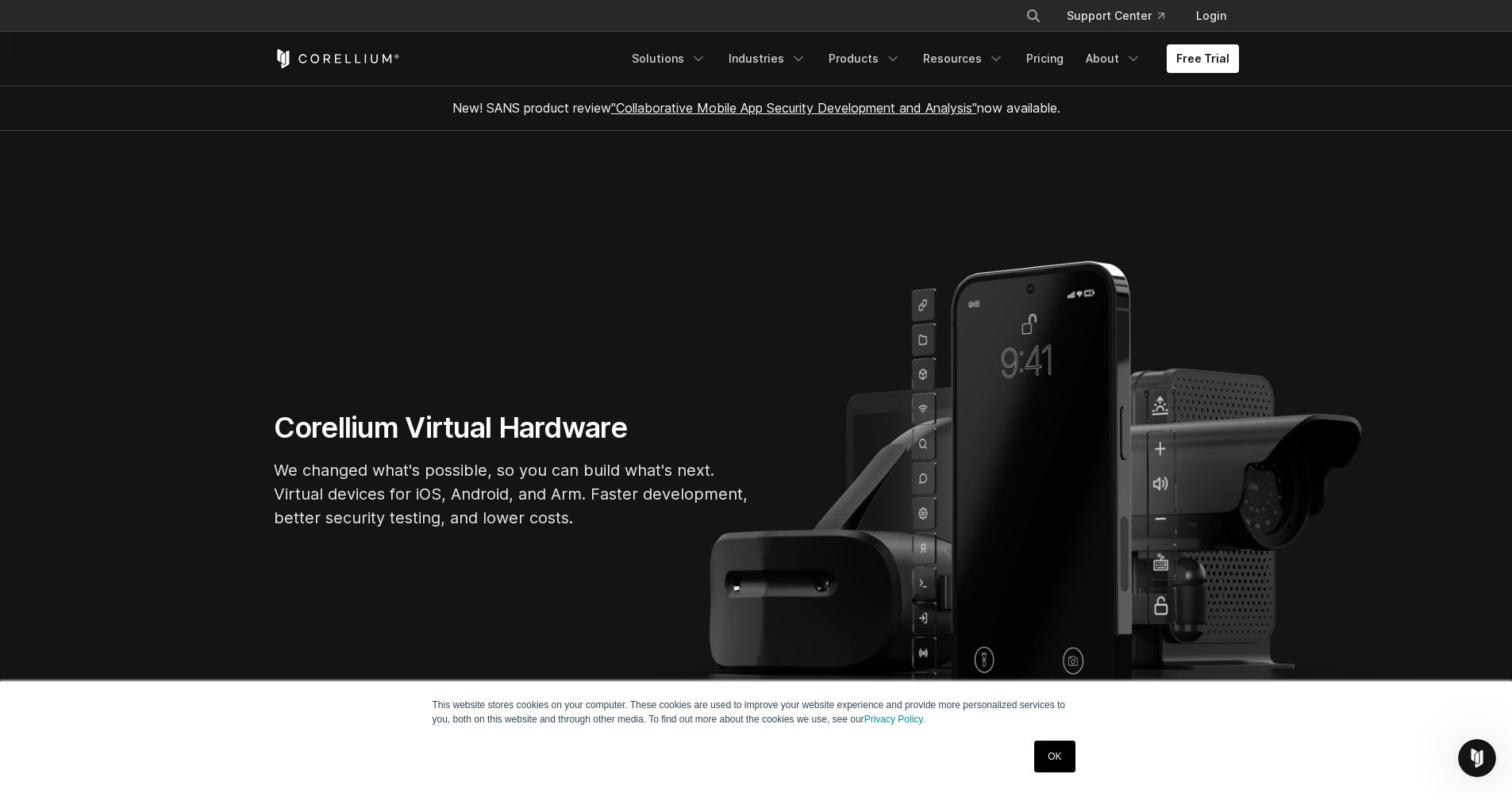
click at [1148, 143] on section "Corellium Virtual Hardware We changed what's possible, so you can build what's …" at bounding box center [756, 476] width 1512 height 690
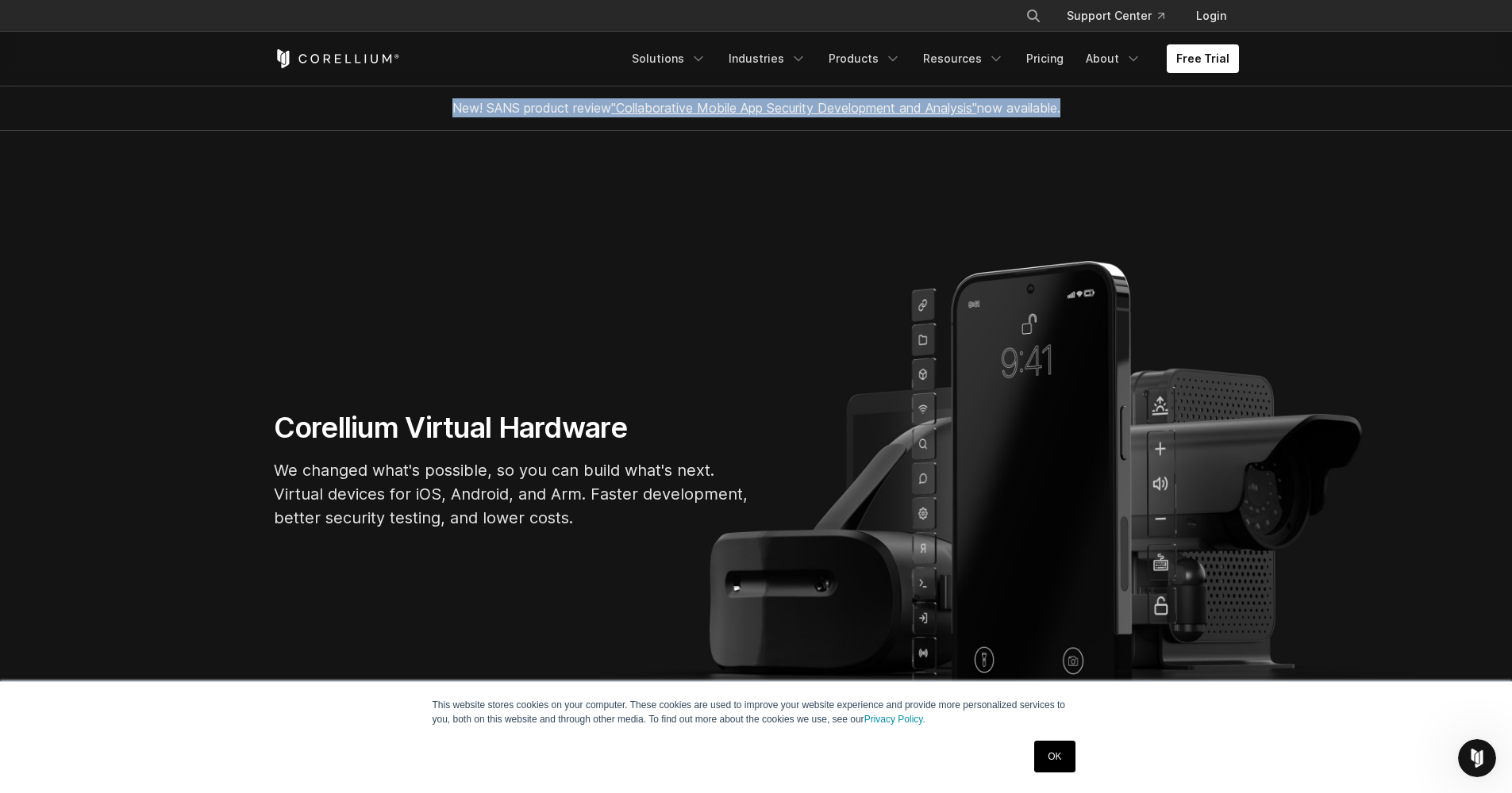
drag, startPoint x: 443, startPoint y: 106, endPoint x: 1111, endPoint y: 114, distance: 668.0
click at [1111, 114] on div "New! SANS product review "Collaborative Mobile App Security Development and Ana…" at bounding box center [756, 107] width 997 height 44
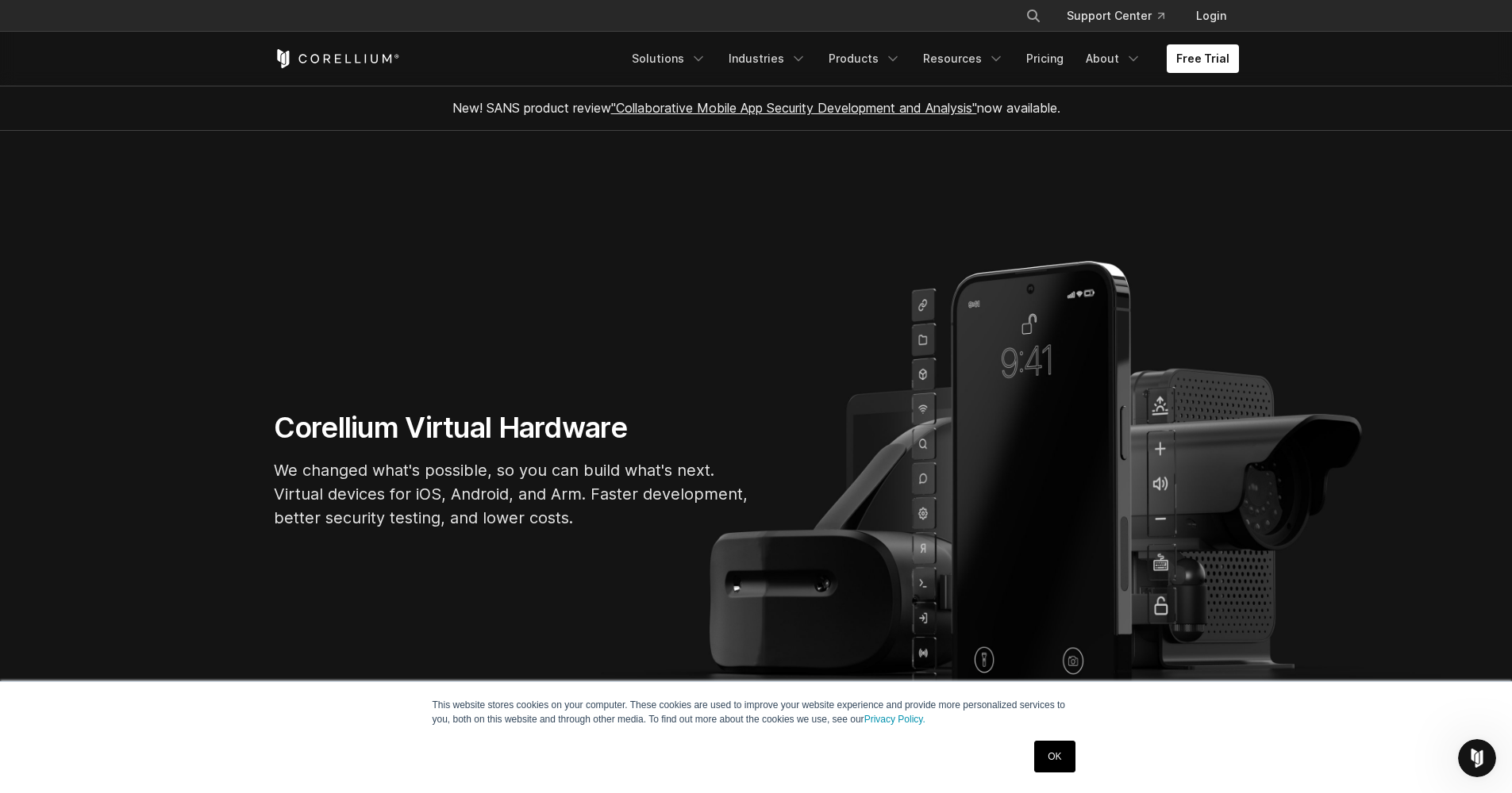
click at [1108, 112] on div "New! SANS product review "Collaborative Mobile App Security Development and Ana…" at bounding box center [756, 107] width 997 height 44
click at [213, 350] on section "Corellium Virtual Hardware We changed what's possible, so you can build what's …" at bounding box center [756, 476] width 1512 height 690
click at [706, 57] on icon "Navigation Menu" at bounding box center [698, 59] width 16 height 16
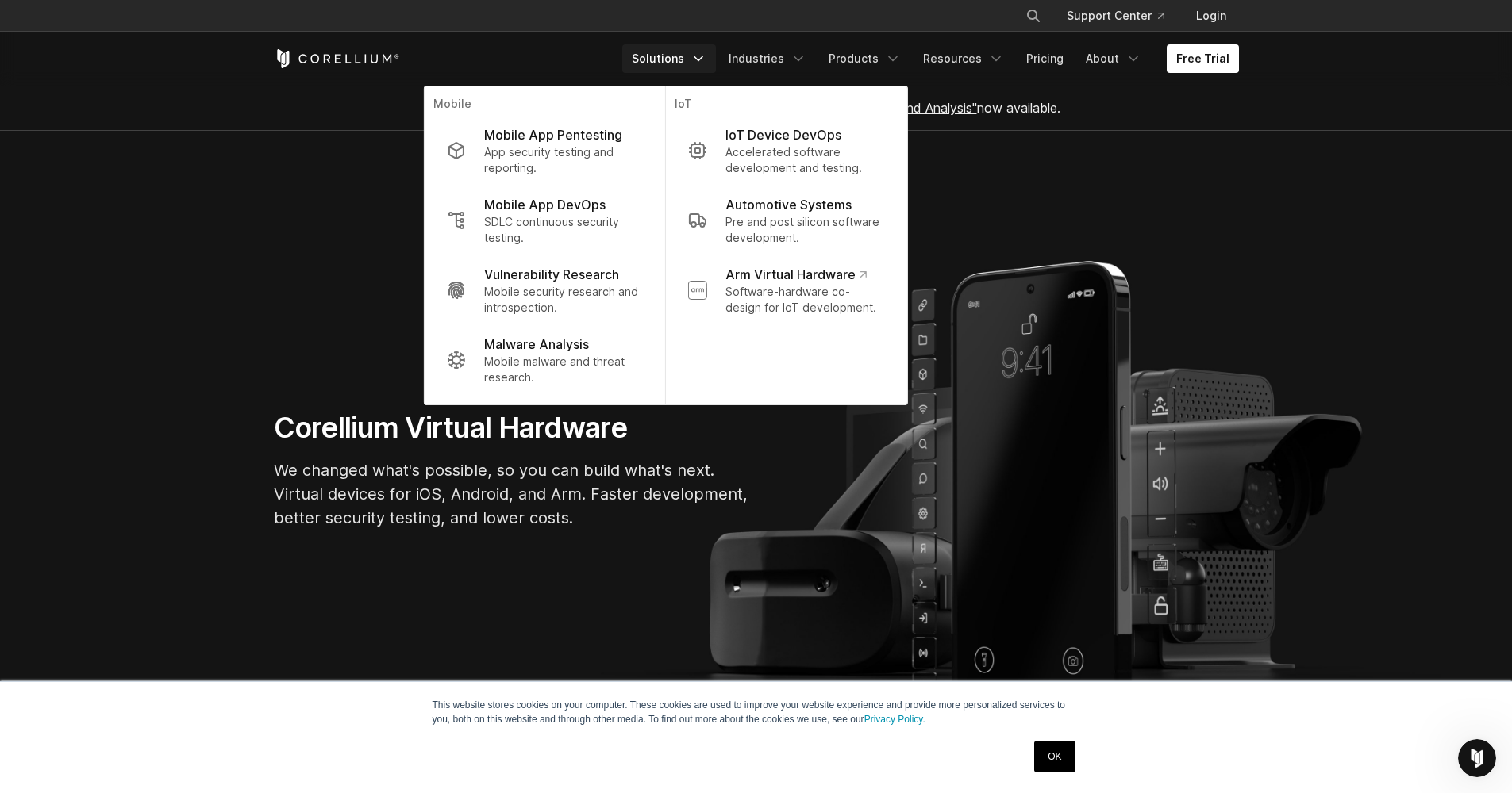
click at [286, 268] on section "Corellium Virtual Hardware We changed what's possible, so you can build what's …" at bounding box center [756, 476] width 1512 height 690
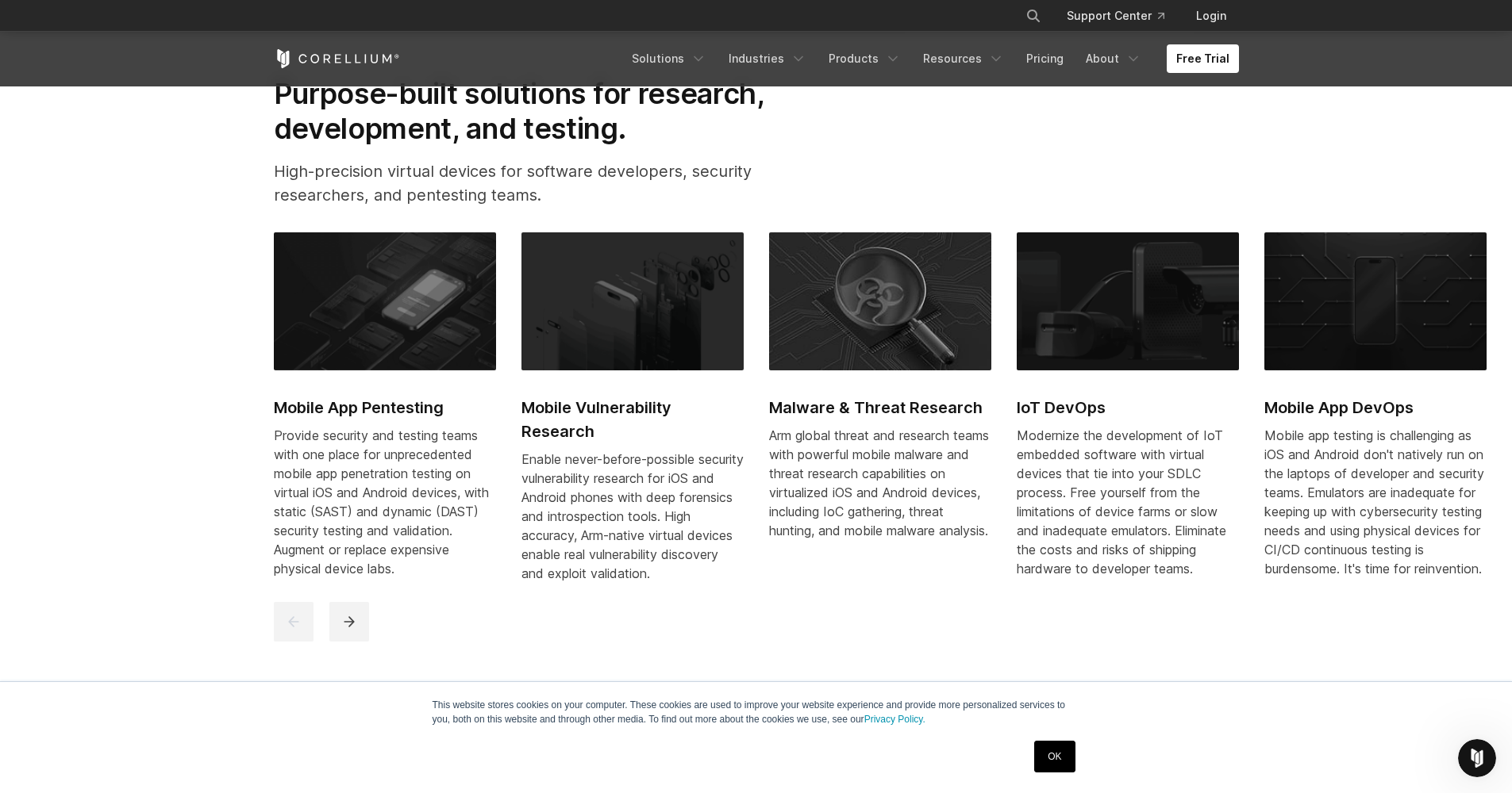
scroll to position [877, 0]
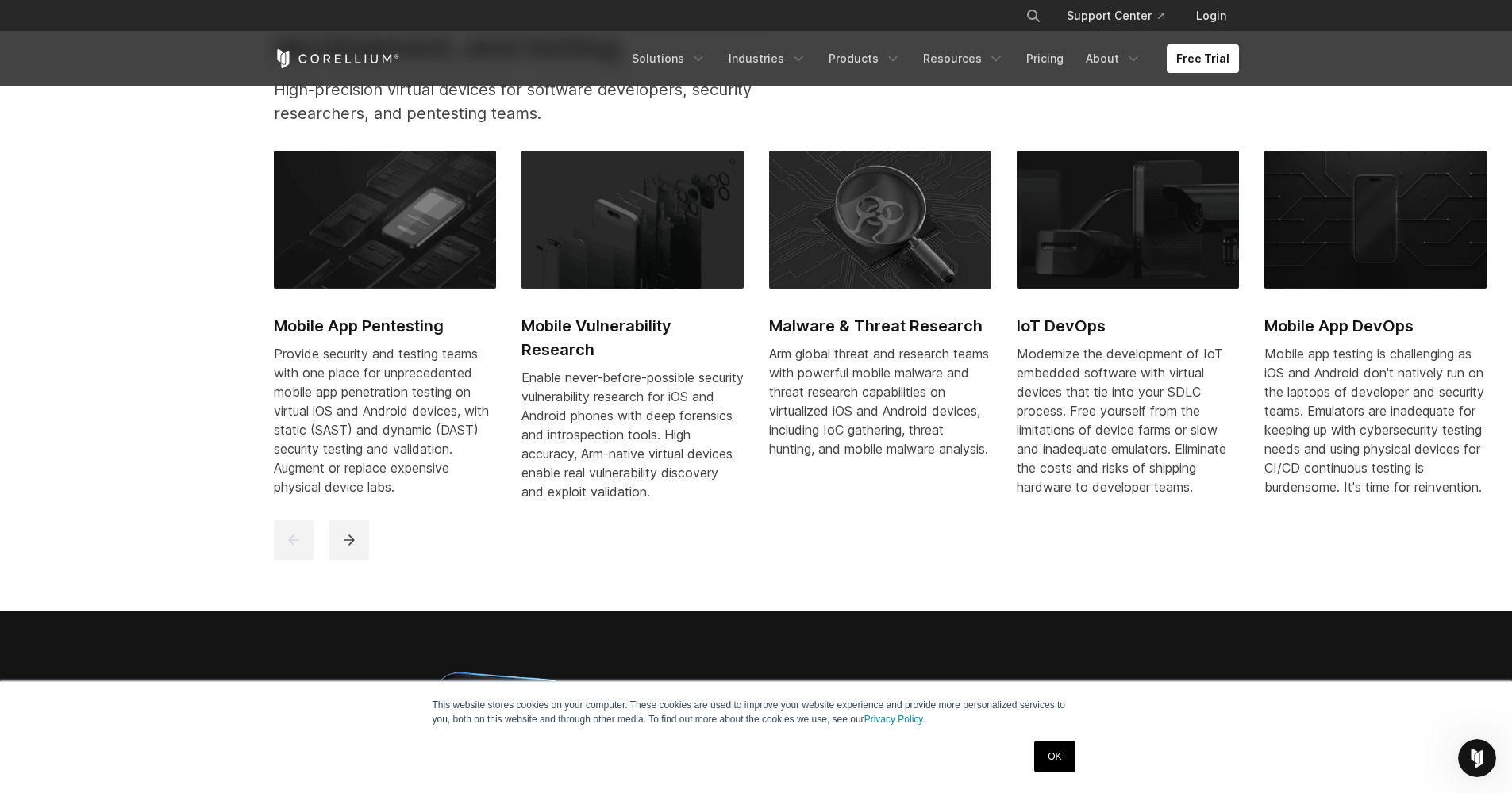
click at [272, 357] on div "Mobile App Pentesting Provide security and testing teams with one place for unp…" at bounding box center [756, 355] width 997 height 409
click at [201, 381] on section "Purpose-built solutions for research, development, and testing. High-precision …" at bounding box center [756, 277] width 1512 height 667
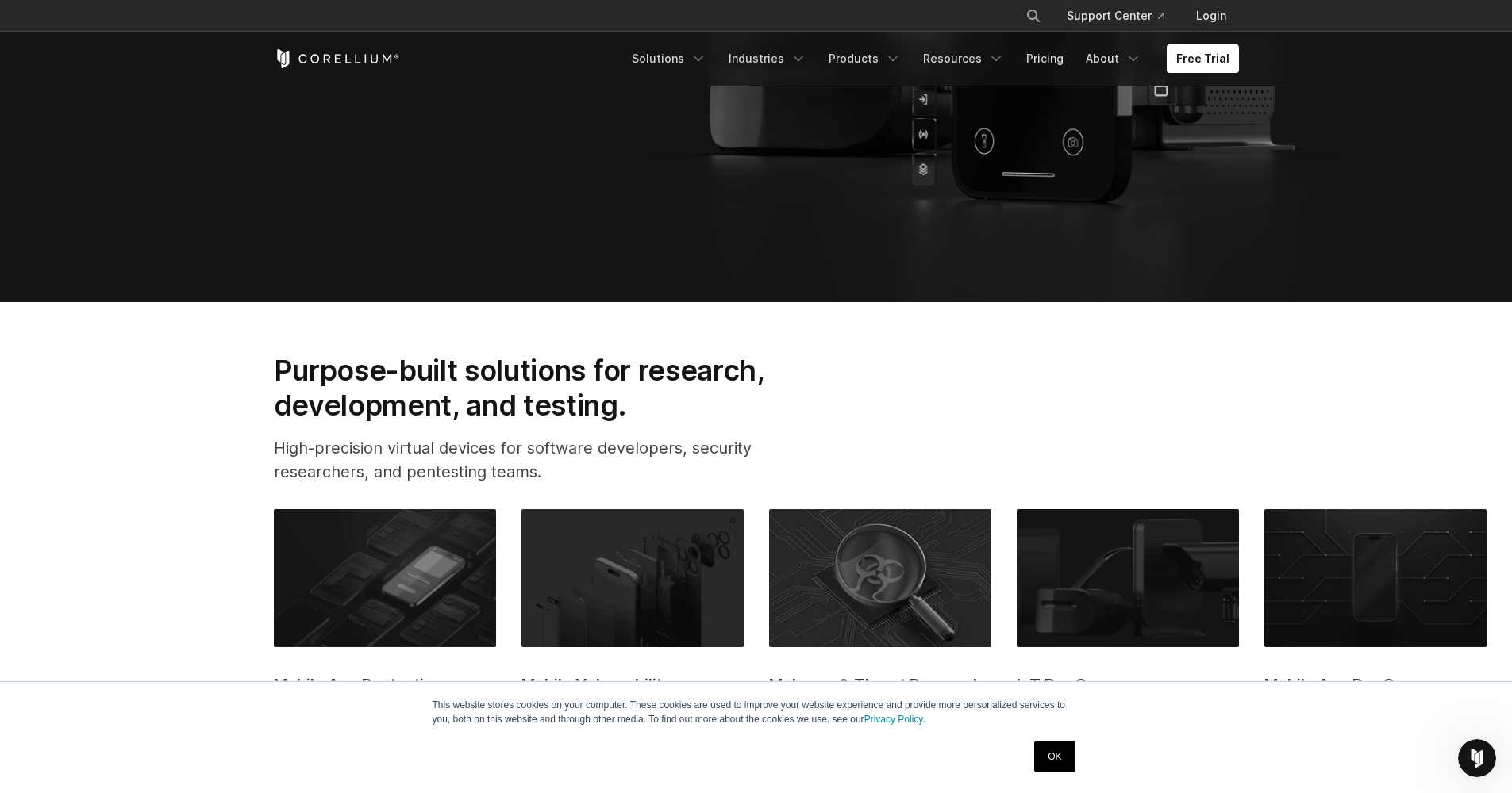
scroll to position [599, 0]
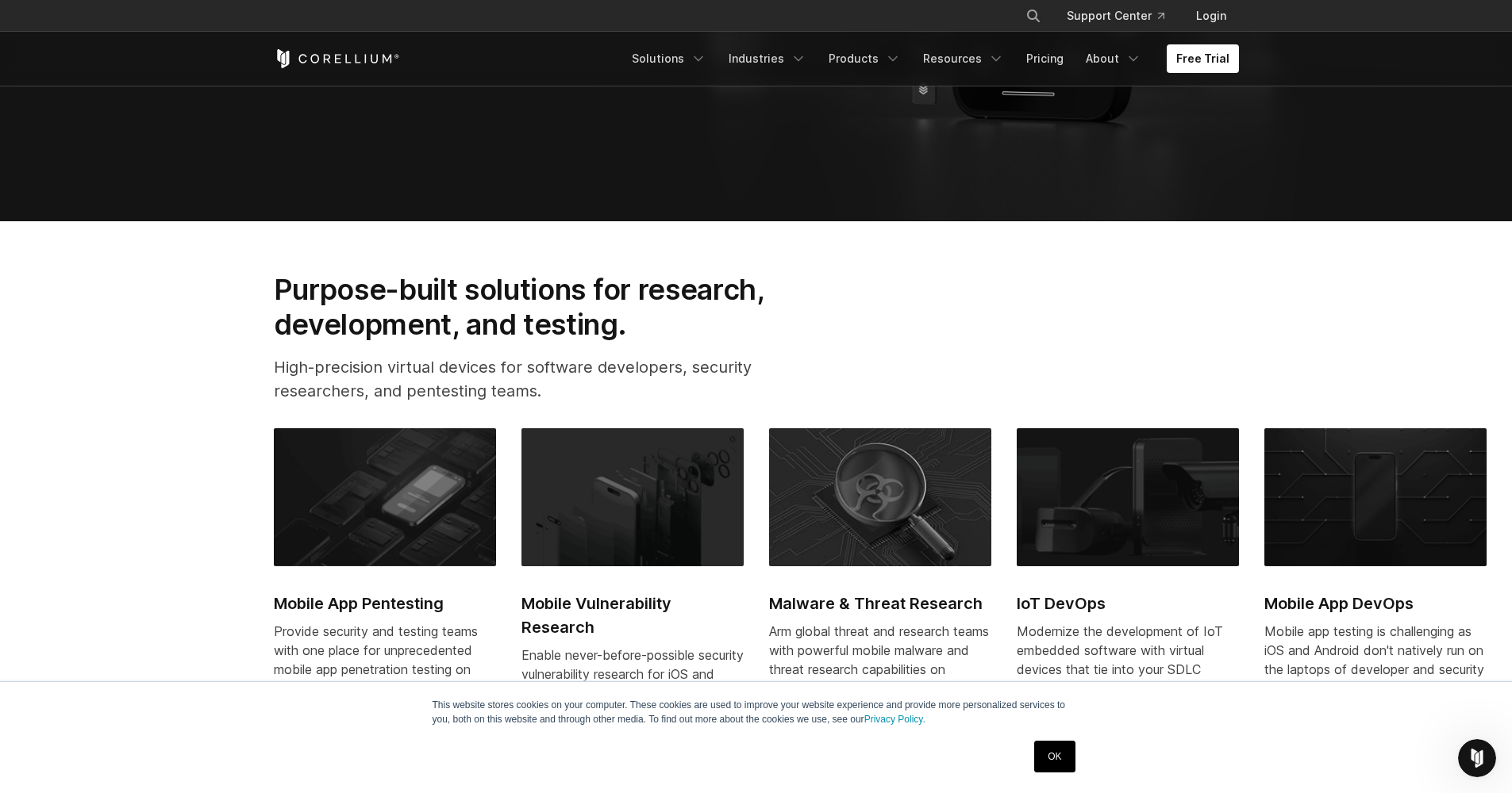
click at [204, 369] on section "Purpose-built solutions for research, development, and testing. High-precision …" at bounding box center [756, 554] width 1512 height 667
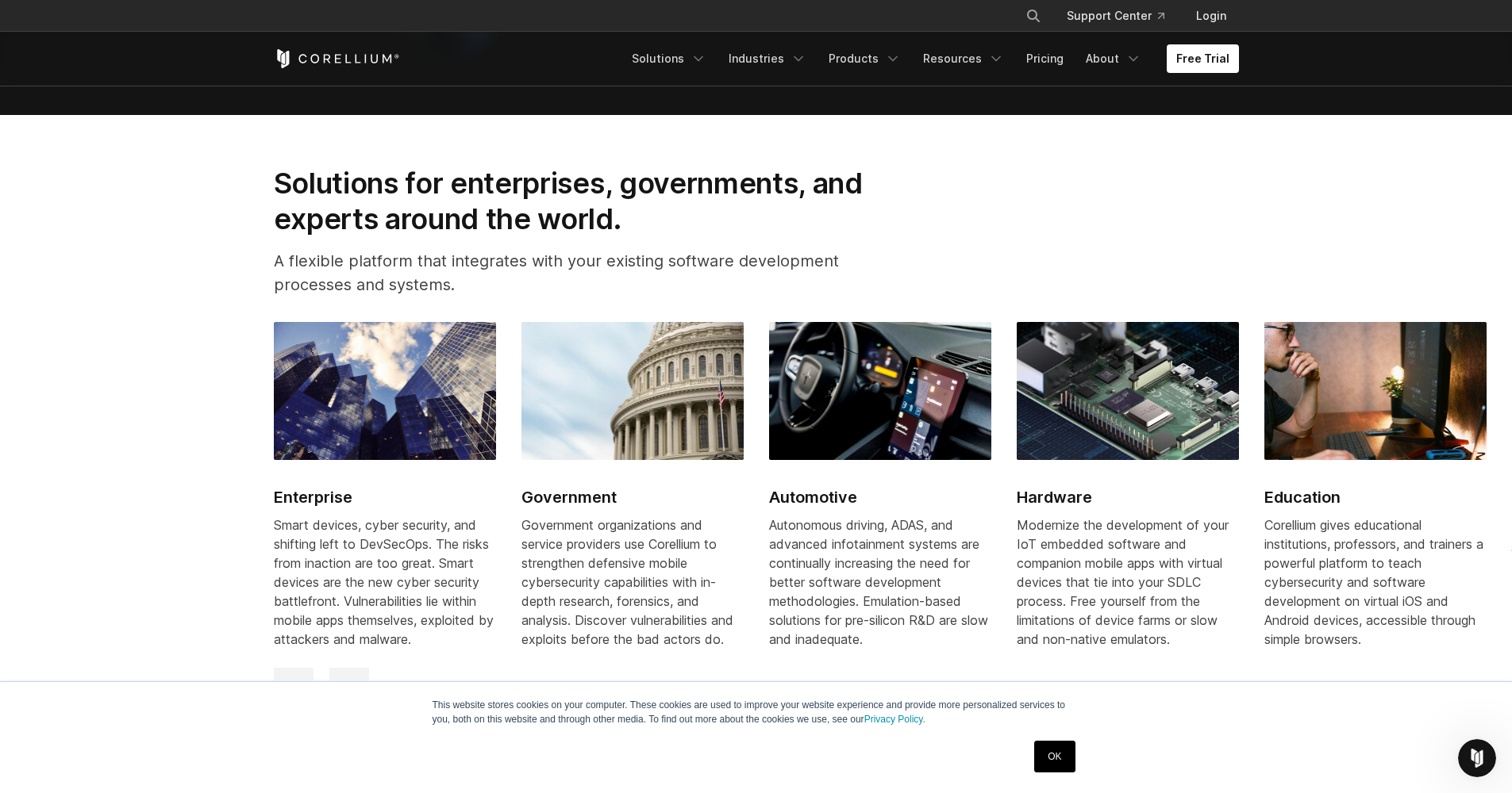
scroll to position [2034, 0]
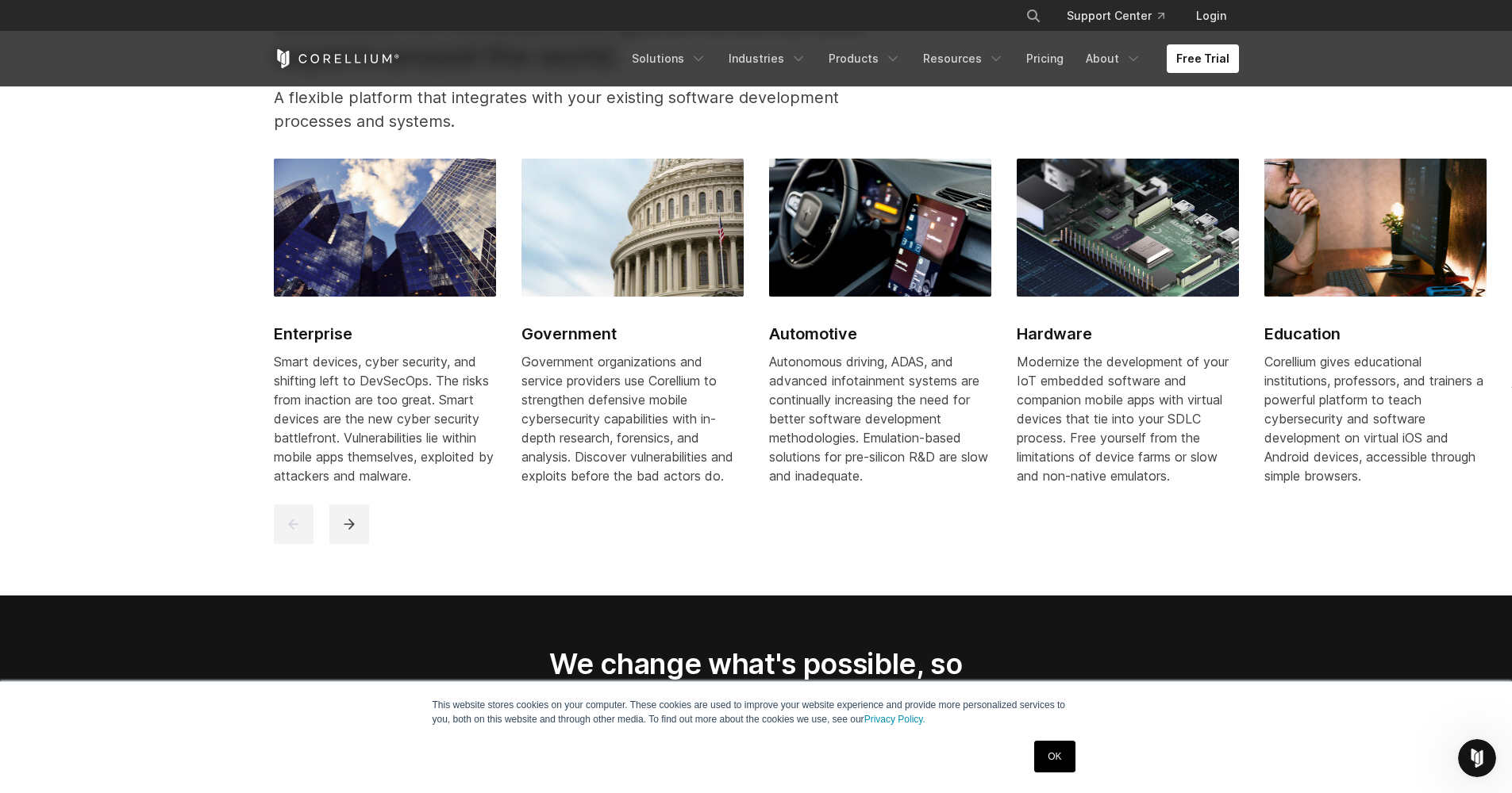
click at [218, 496] on section "Solutions for enterprises, governments, and experts around the world. A flexibl…" at bounding box center [756, 274] width 1512 height 644
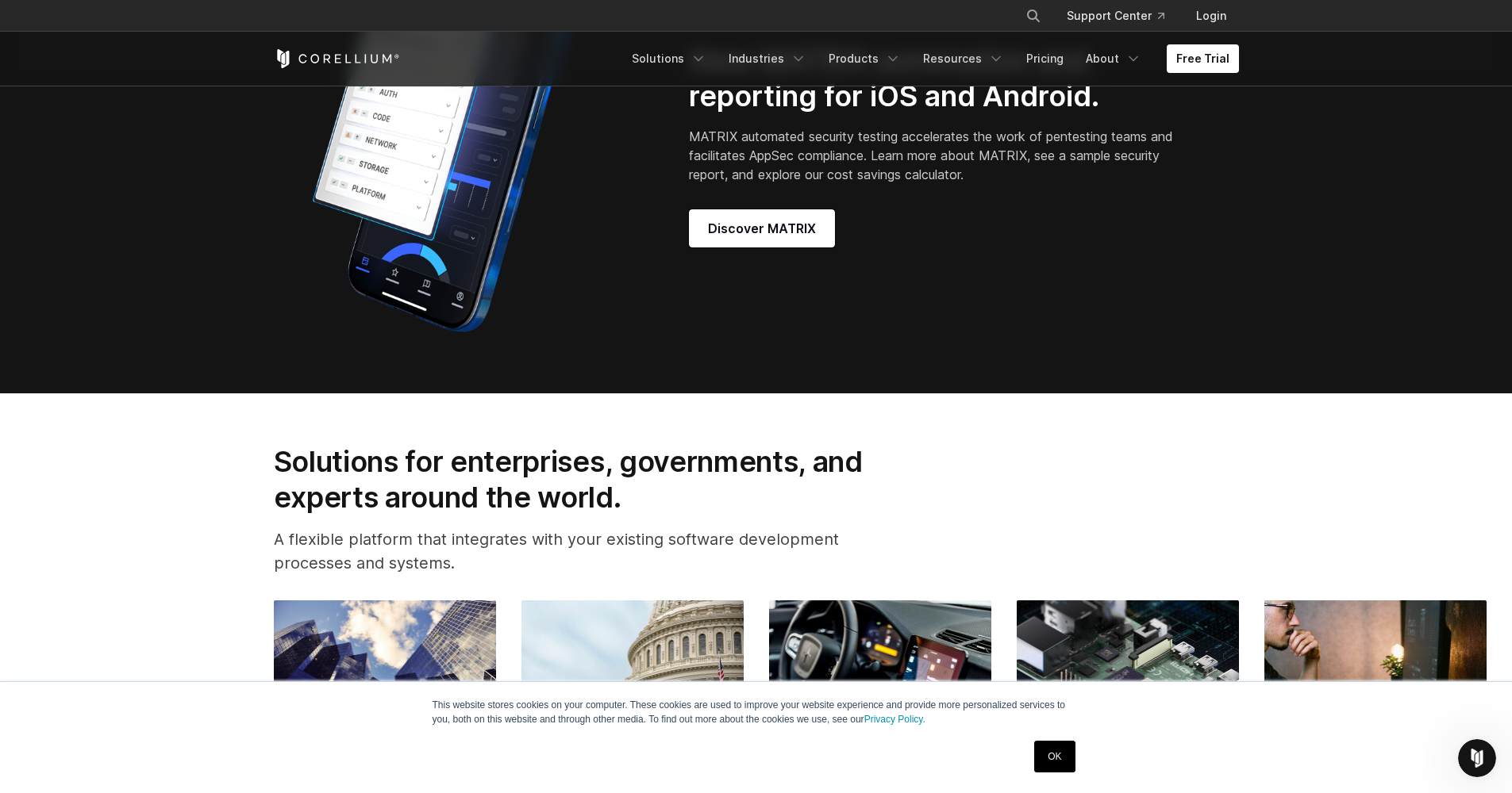
scroll to position [1582, 0]
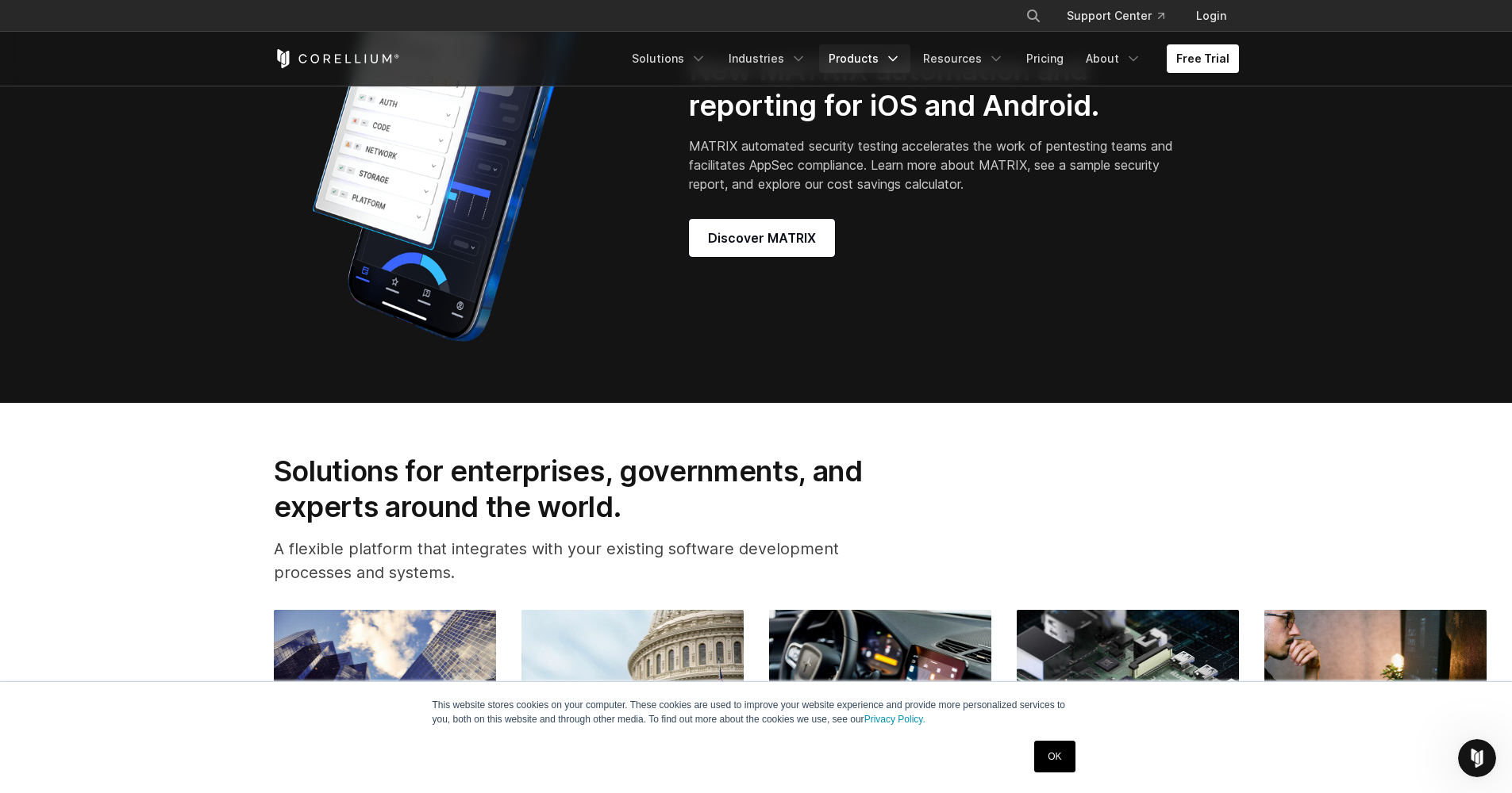
click at [901, 58] on icon "Navigation Menu" at bounding box center [893, 59] width 16 height 16
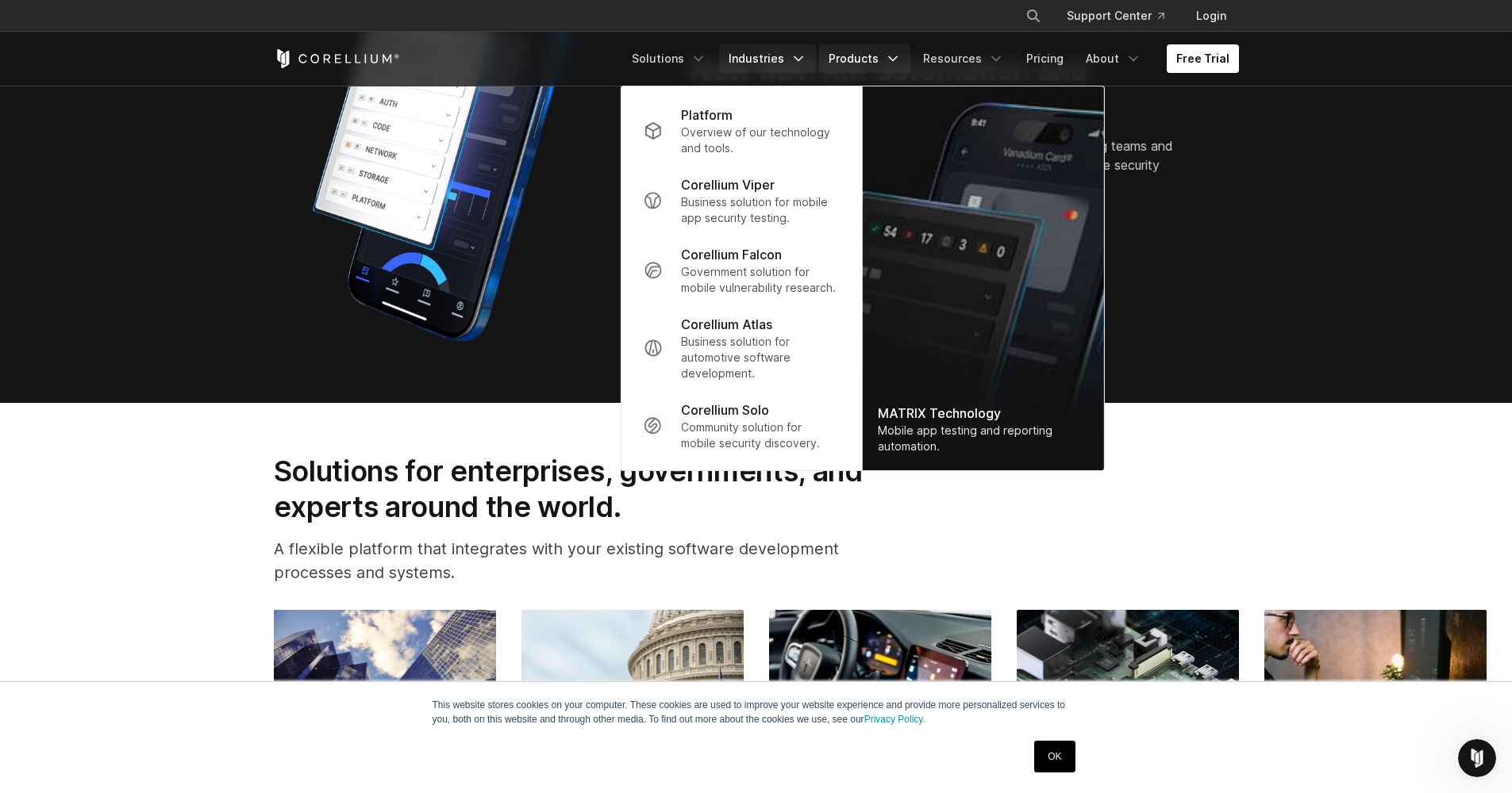
click at [807, 57] on icon "Navigation Menu" at bounding box center [799, 59] width 16 height 16
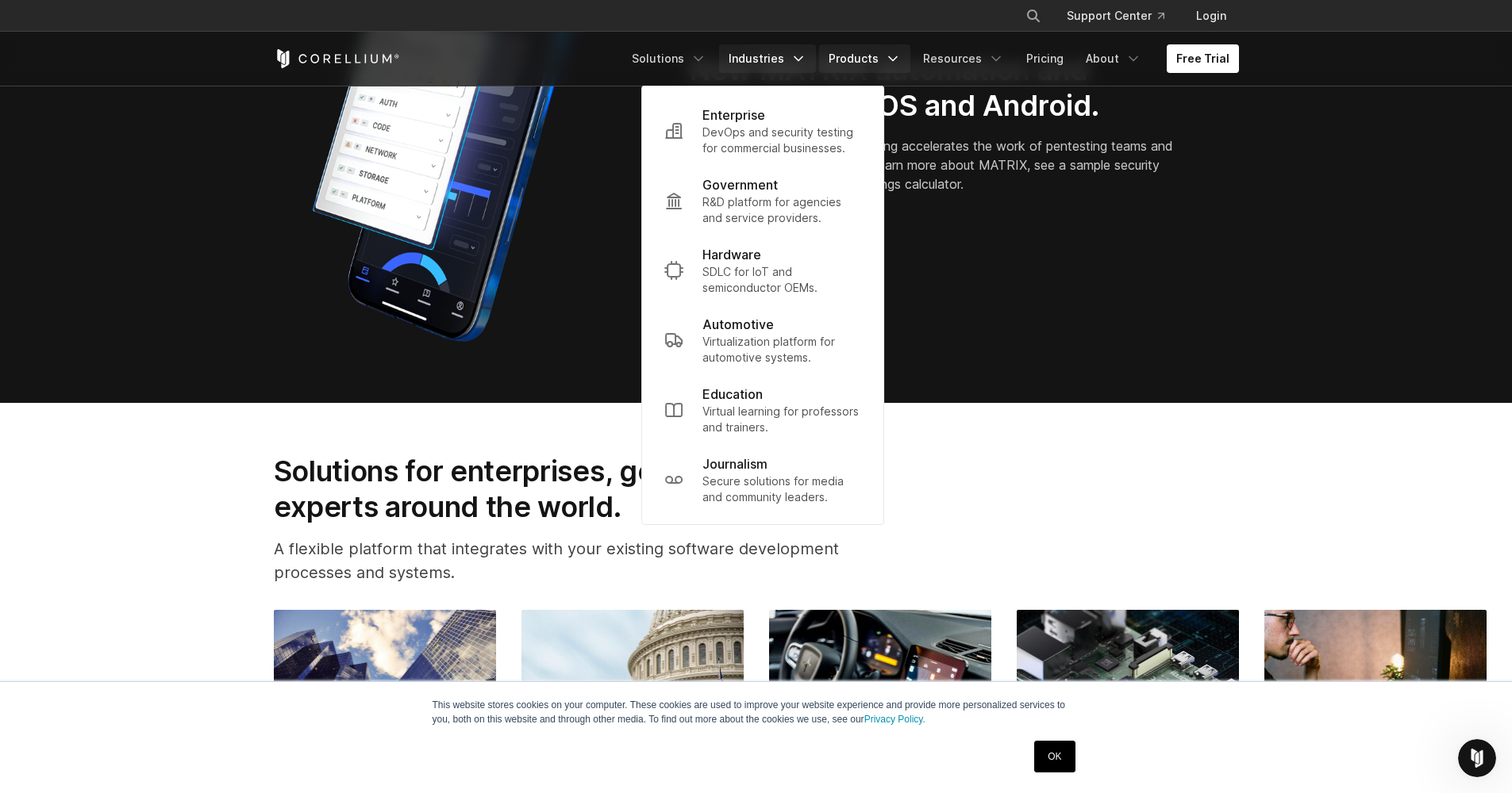
click at [901, 52] on icon "Navigation Menu" at bounding box center [893, 59] width 16 height 16
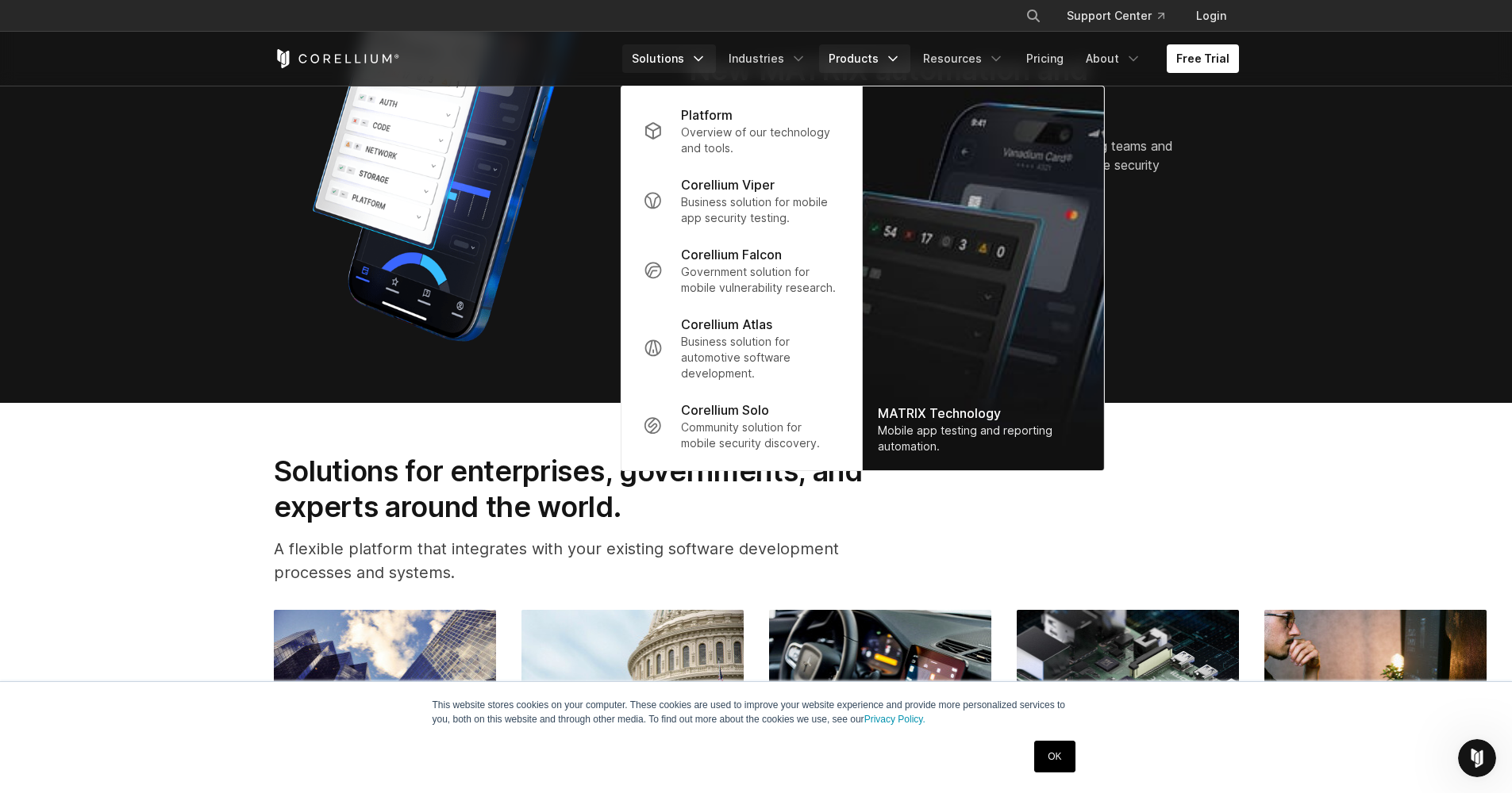
click at [706, 60] on icon "Navigation Menu" at bounding box center [698, 59] width 16 height 16
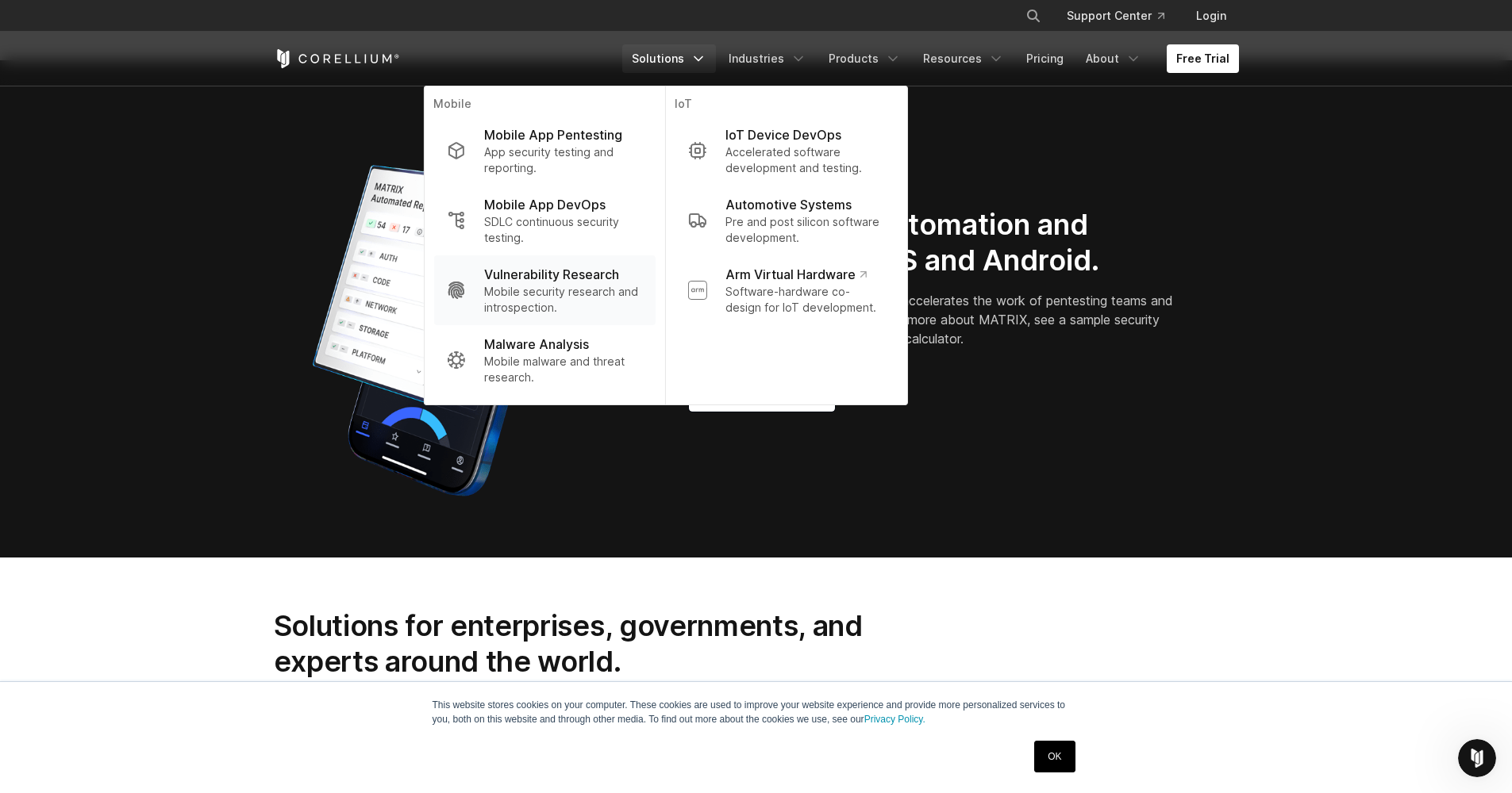
scroll to position [1386, 0]
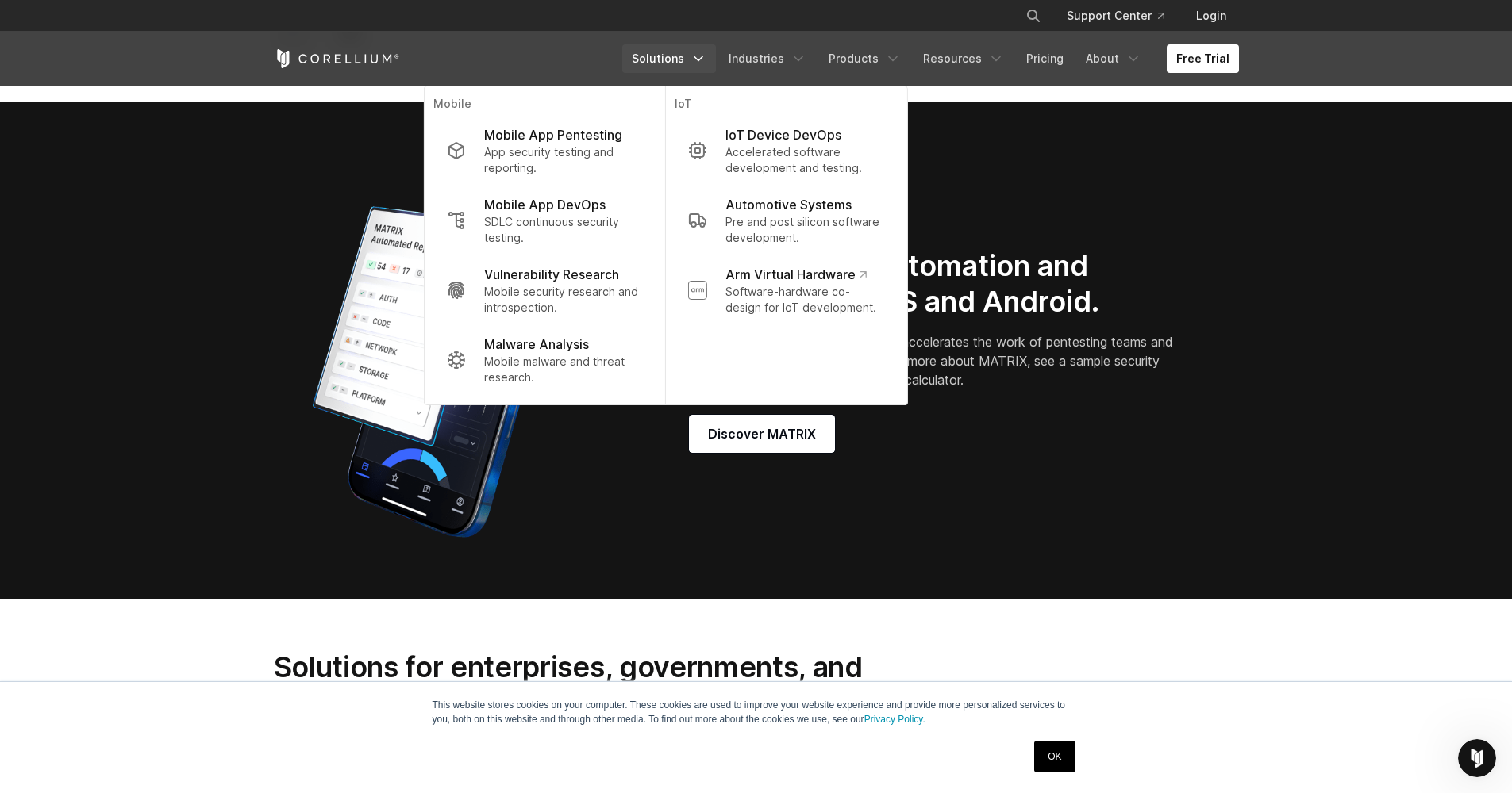
click at [209, 194] on section "New MATRIX automation and reporting for iOS and Android. MATRIX automated secur…" at bounding box center [756, 350] width 1512 height 498
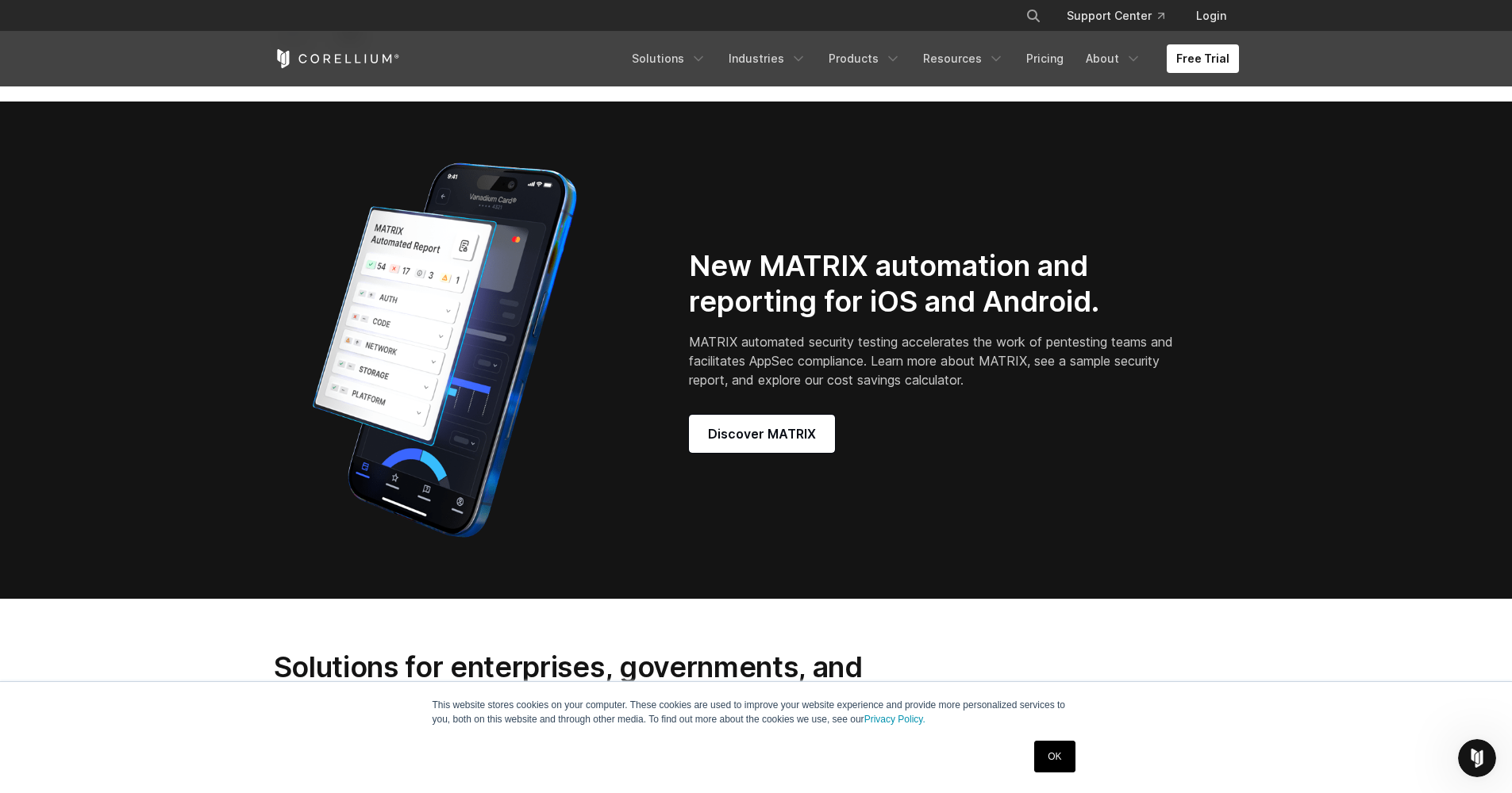
click at [1060, 755] on link "OK" at bounding box center [1054, 757] width 41 height 32
